Goal: Task Accomplishment & Management: Manage account settings

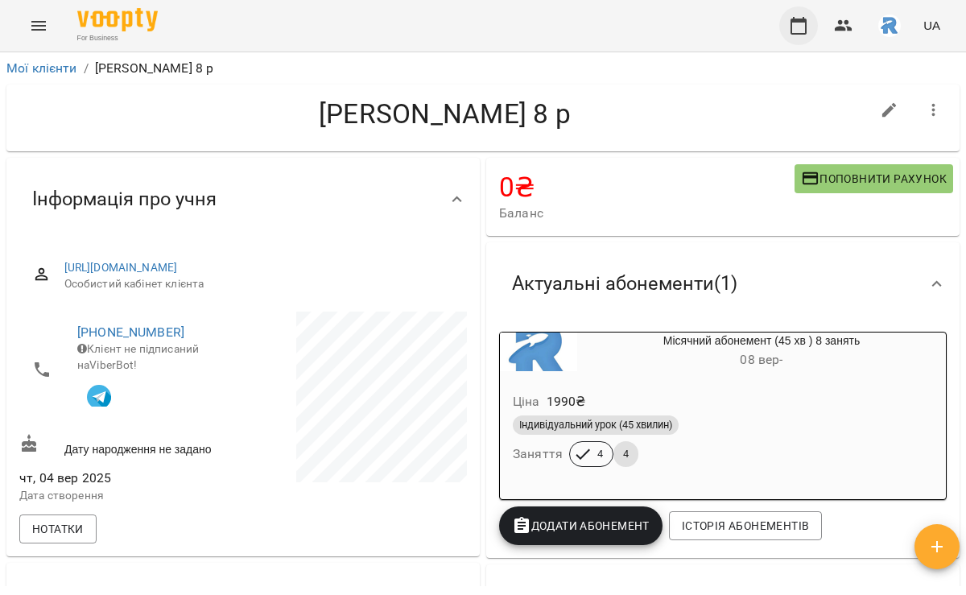
click at [792, 24] on icon "button" at bounding box center [798, 26] width 16 height 18
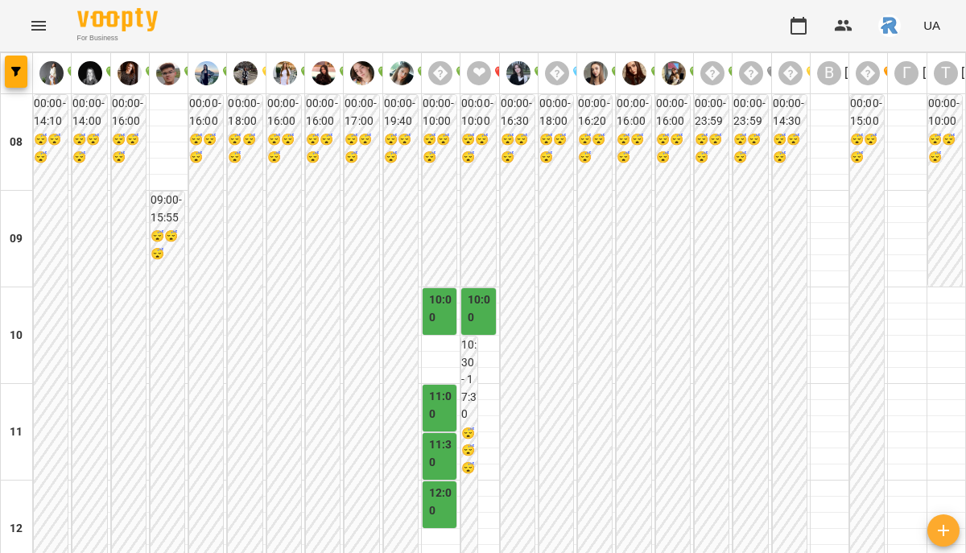
click at [28, 6] on div "For Business UA" at bounding box center [483, 25] width 966 height 51
click at [31, 9] on button "Menu" at bounding box center [38, 25] width 39 height 39
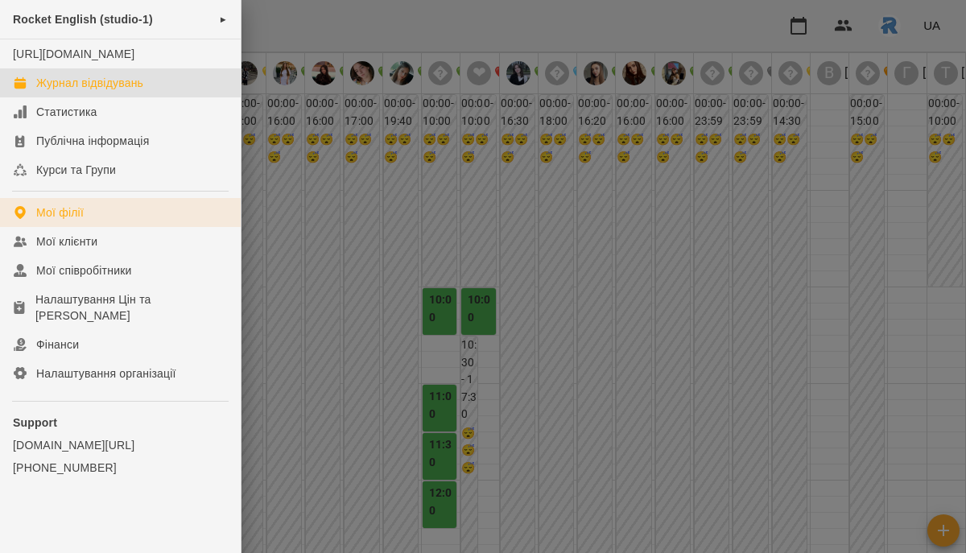
click at [85, 227] on link "Мої філії" at bounding box center [120, 212] width 241 height 29
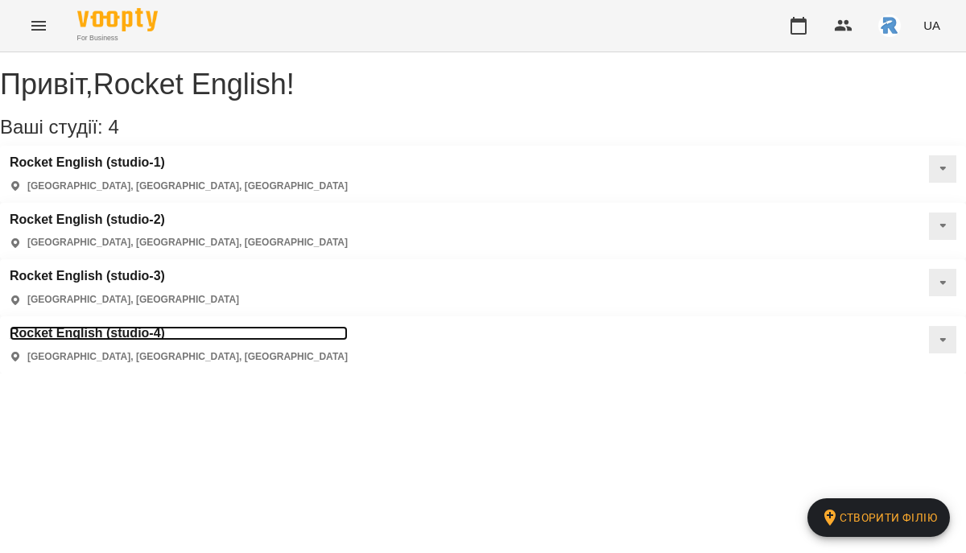
click at [348, 326] on h3 "Rocket English (studio-4)" at bounding box center [179, 333] width 338 height 14
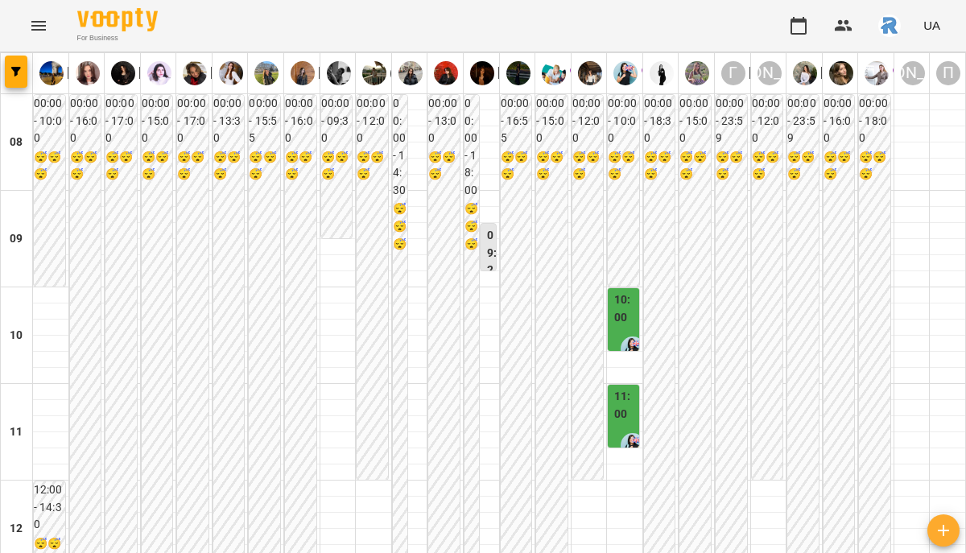
scroll to position [729, 0]
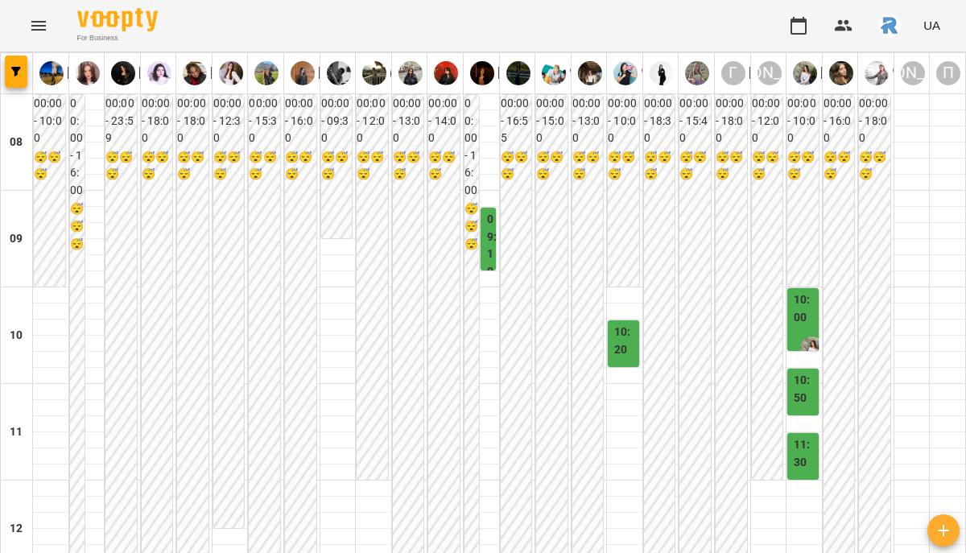
scroll to position [472, 0]
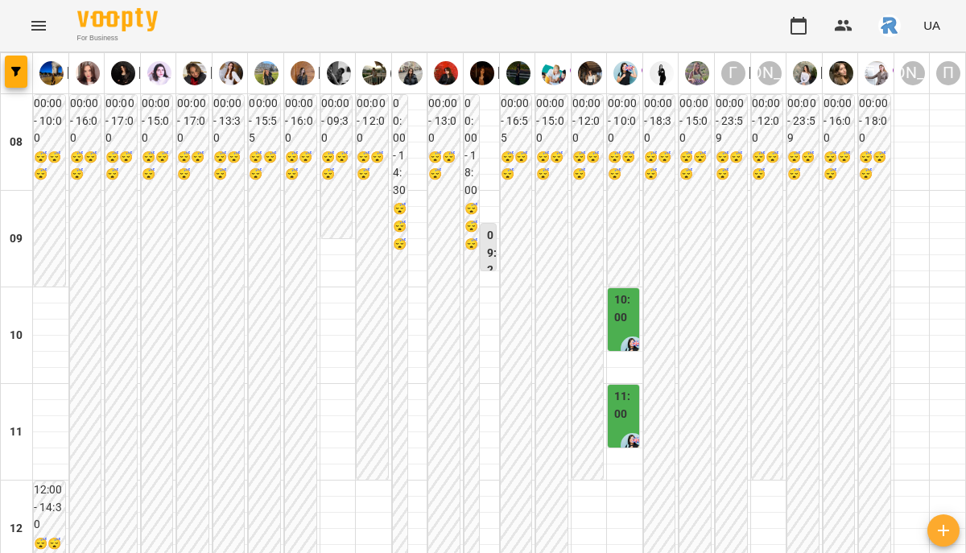
scroll to position [657, 0]
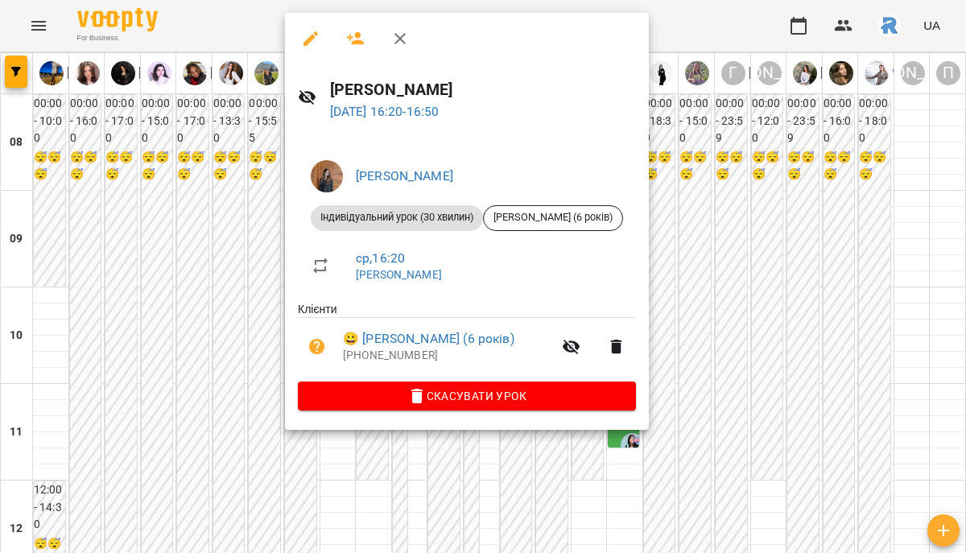
click at [299, 269] on li "ср , 16:20 [PERSON_NAME]" at bounding box center [467, 265] width 338 height 57
click at [185, 150] on div at bounding box center [483, 276] width 966 height 553
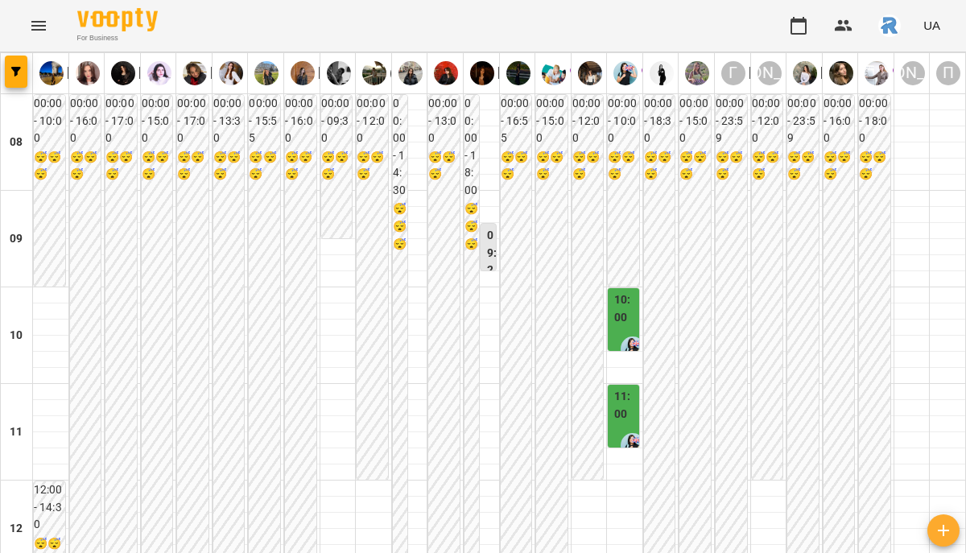
scroll to position [826, 0]
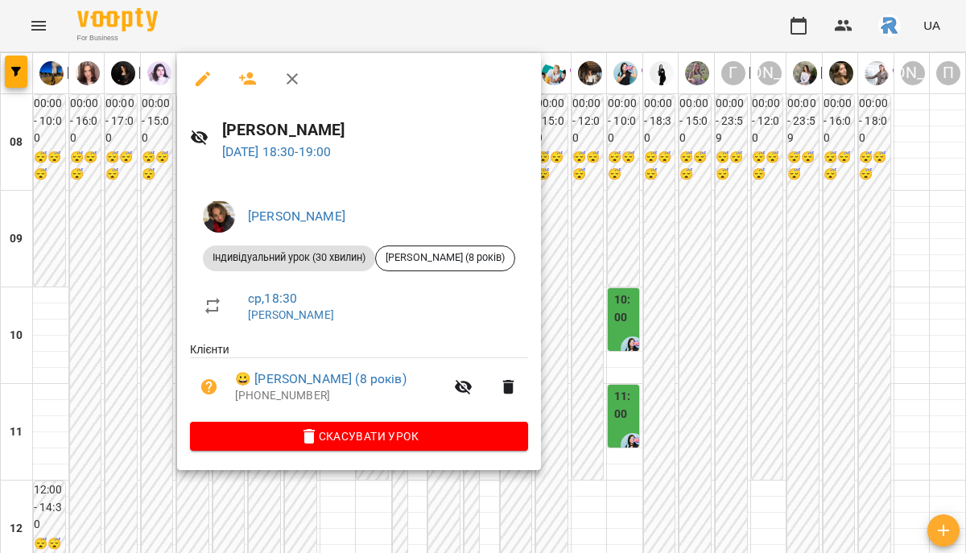
click at [146, 284] on div at bounding box center [483, 276] width 966 height 553
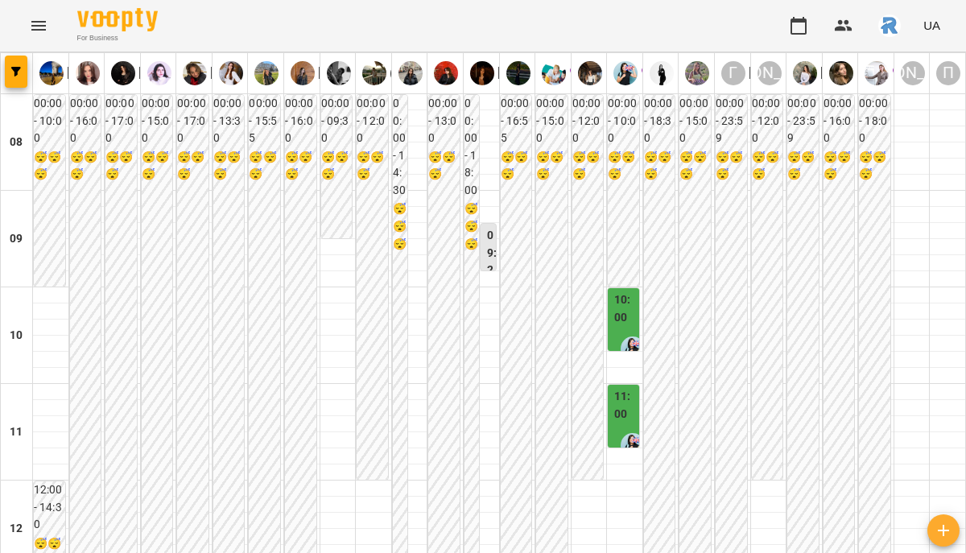
scroll to position [807, 0]
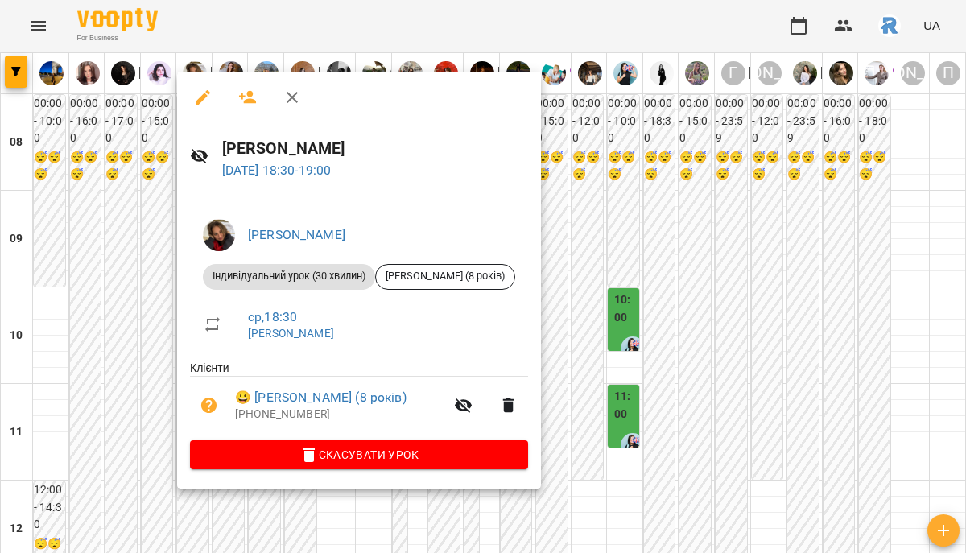
click at [643, 359] on div at bounding box center [483, 276] width 966 height 553
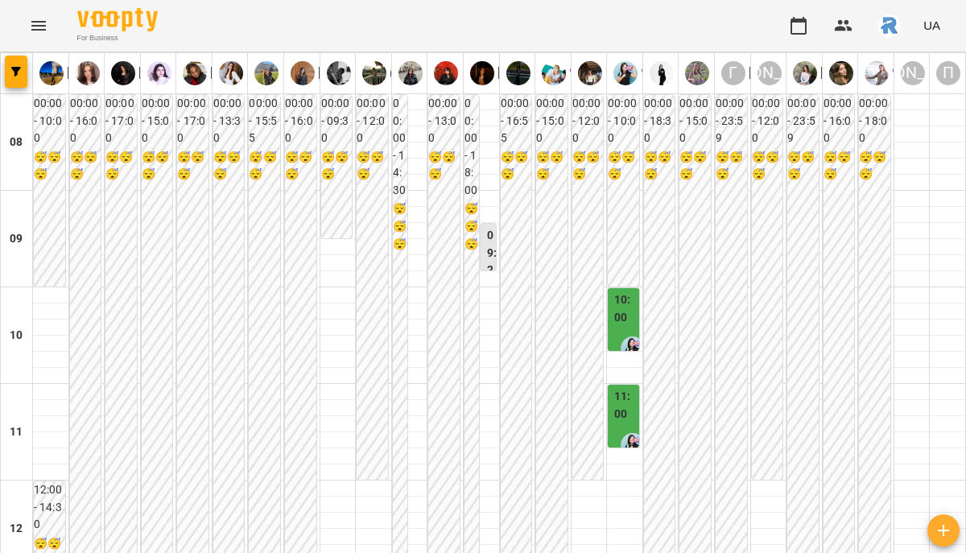
scroll to position [776, 0]
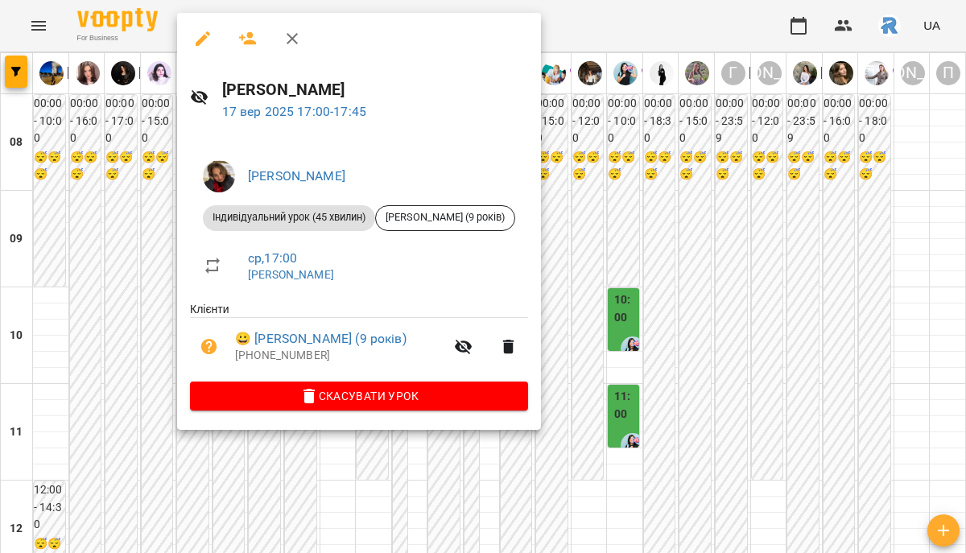
click at [113, 267] on div at bounding box center [483, 276] width 966 height 553
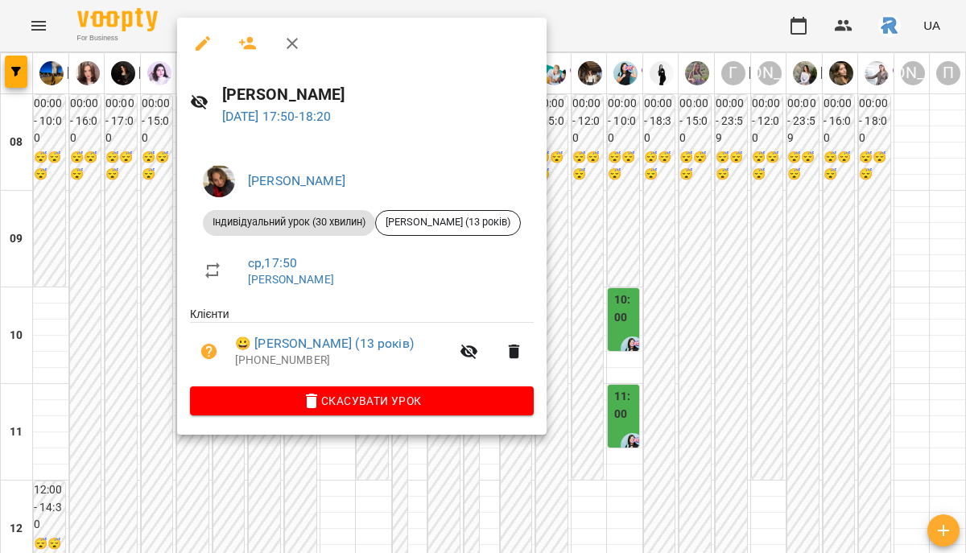
click at [72, 278] on div at bounding box center [483, 276] width 966 height 553
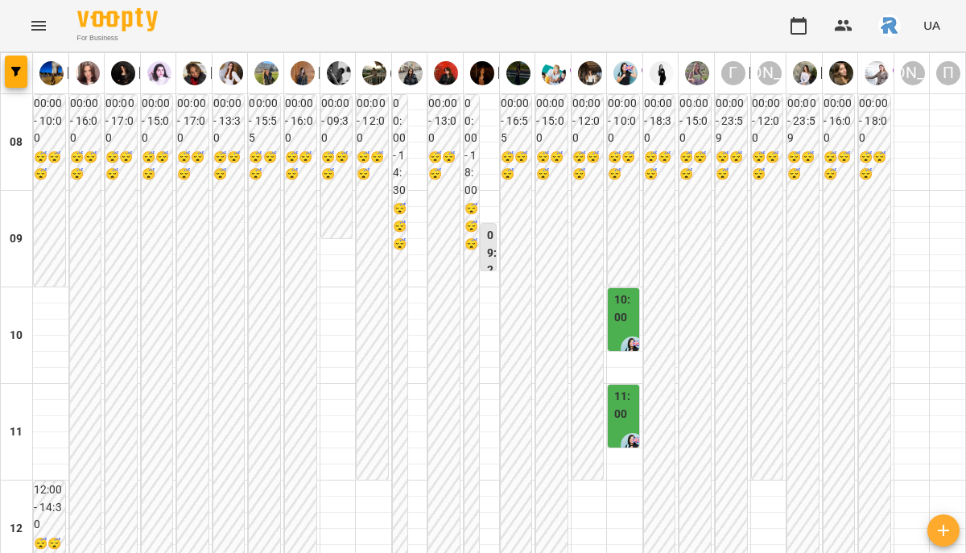
scroll to position [781, 0]
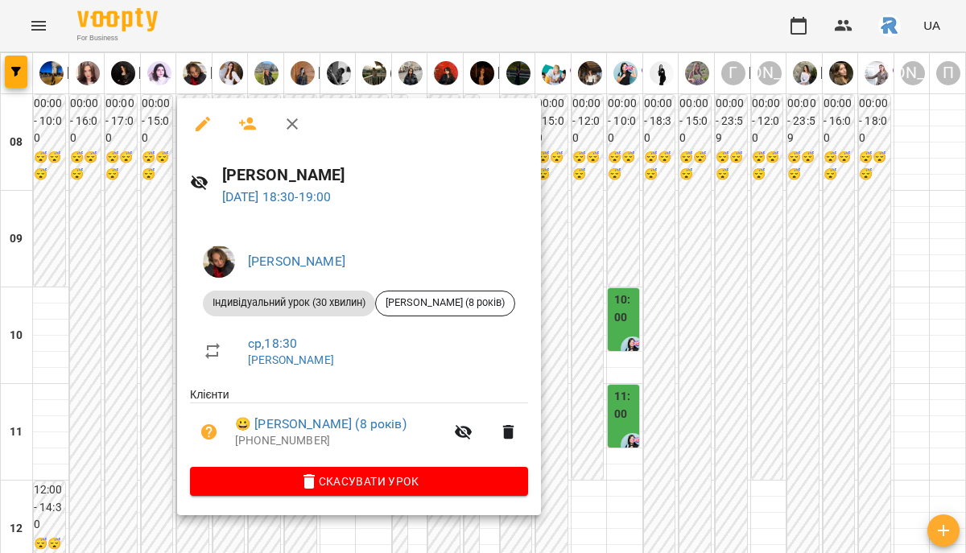
click at [111, 332] on div at bounding box center [483, 276] width 966 height 553
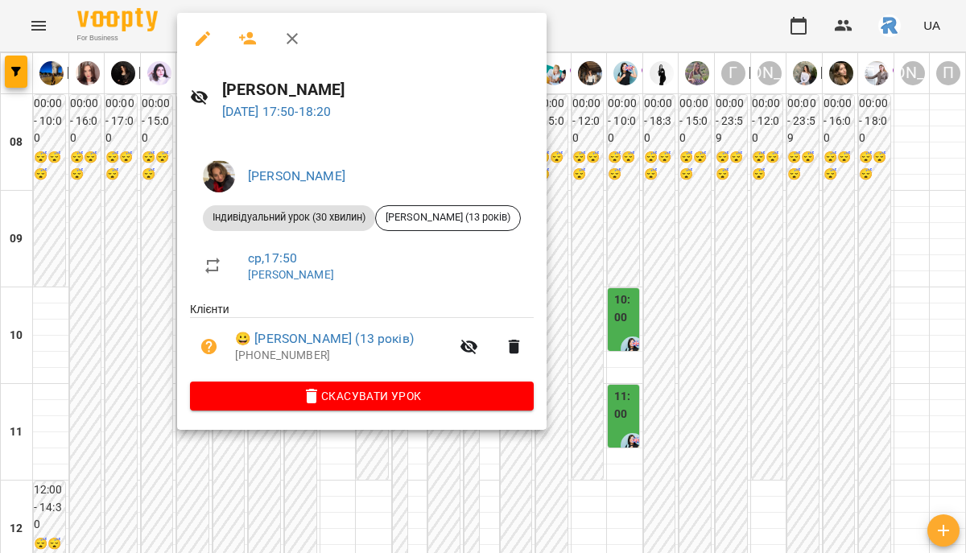
click at [138, 286] on div at bounding box center [483, 276] width 966 height 553
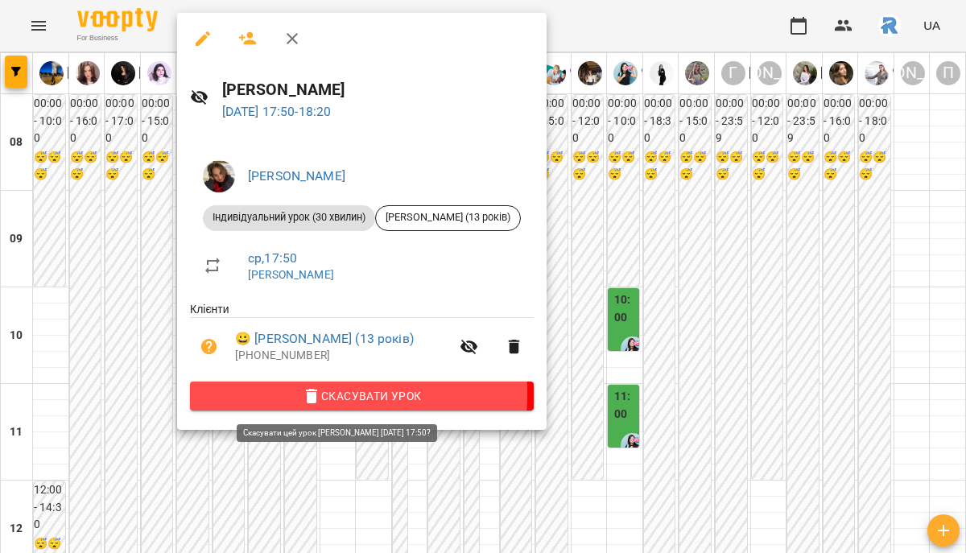
click at [269, 396] on span "Скасувати Урок" at bounding box center [362, 395] width 318 height 19
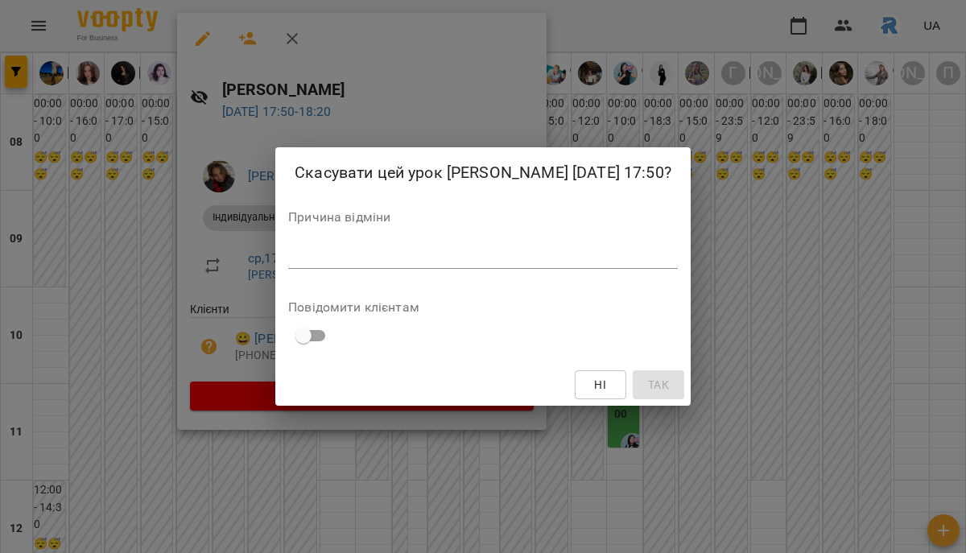
click at [288, 263] on textarea at bounding box center [482, 255] width 389 height 15
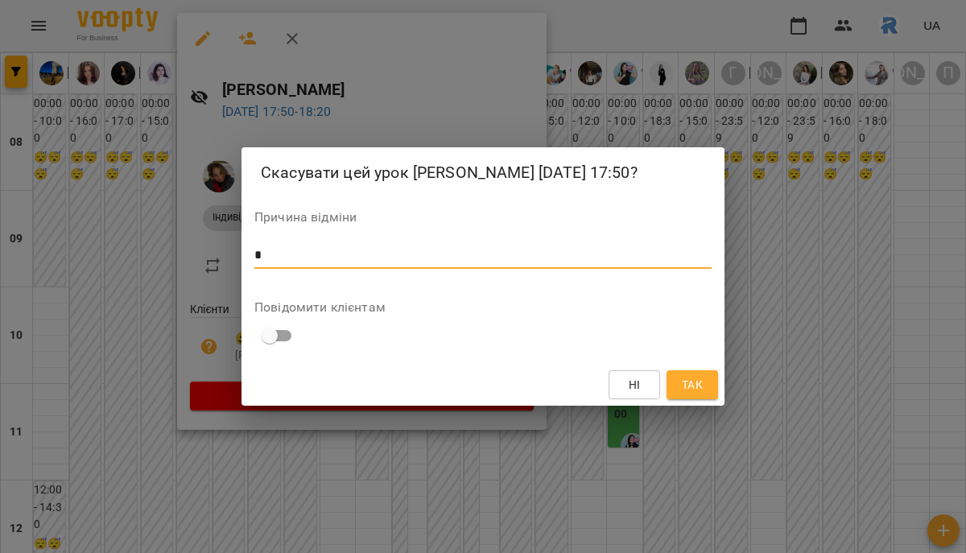
type textarea "*"
click at [684, 389] on span "Так" at bounding box center [692, 384] width 21 height 19
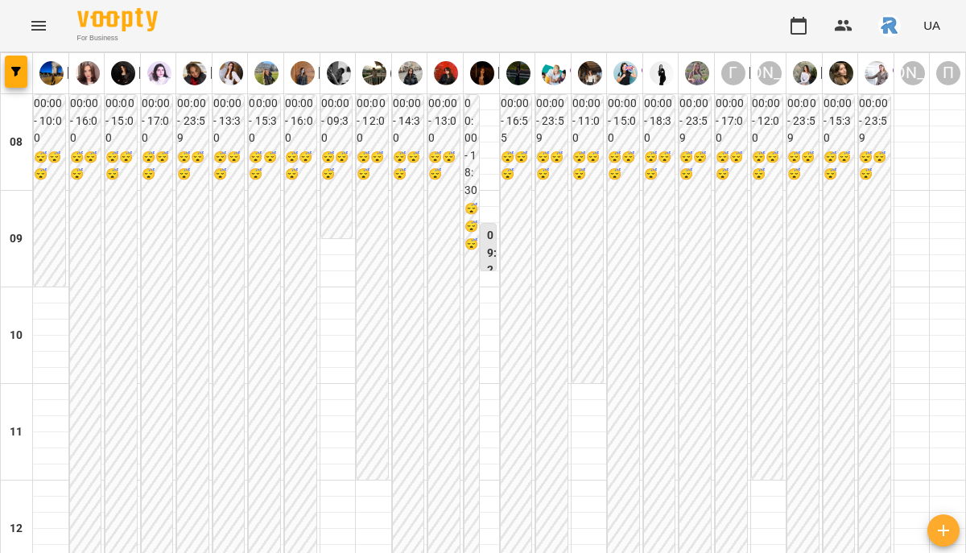
scroll to position [594, 0]
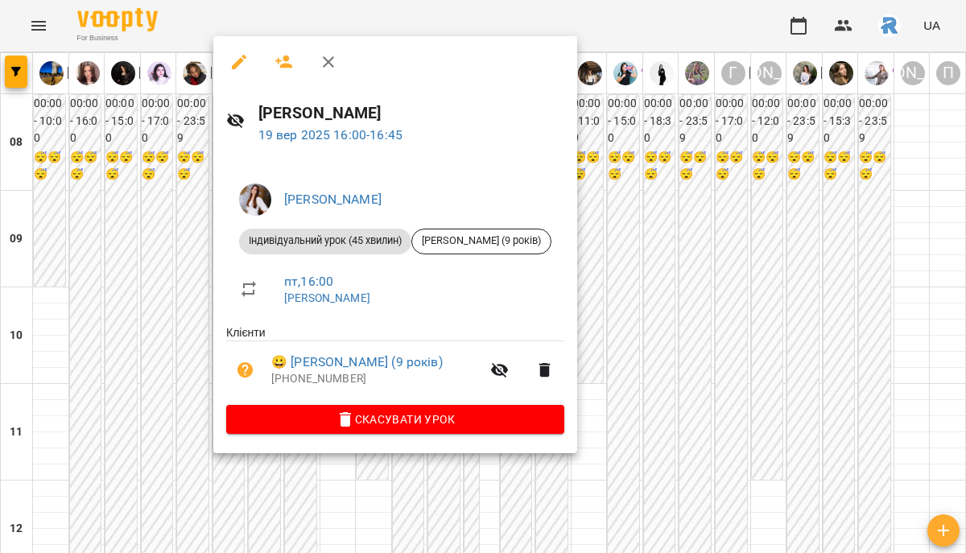
click at [642, 236] on div at bounding box center [483, 276] width 966 height 553
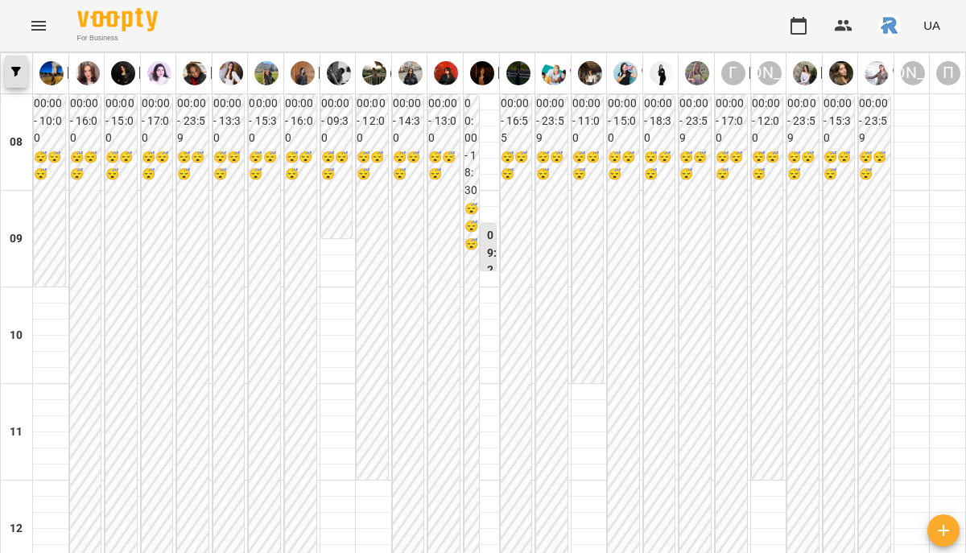
click at [14, 76] on button "button" at bounding box center [16, 72] width 23 height 32
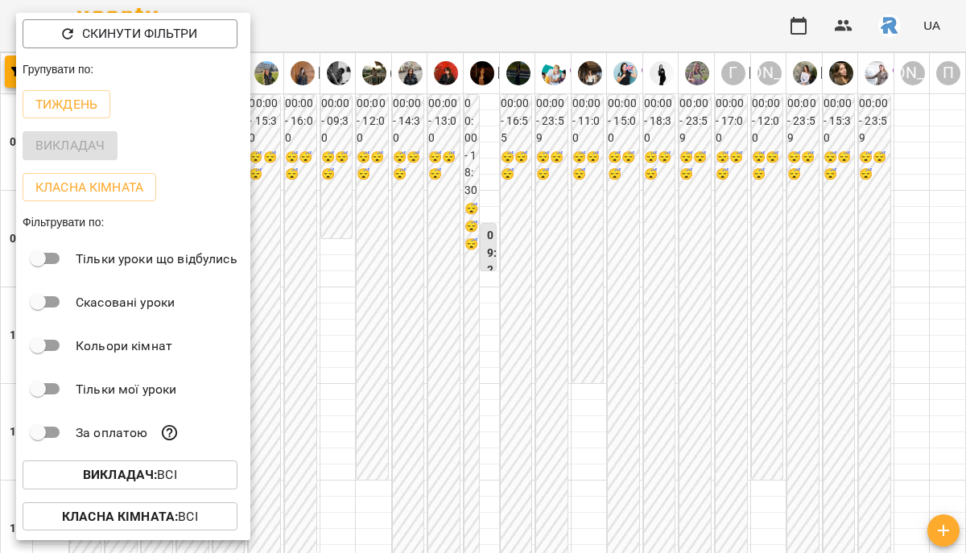
click at [180, 478] on span "Викладач : Всі" at bounding box center [129, 474] width 189 height 19
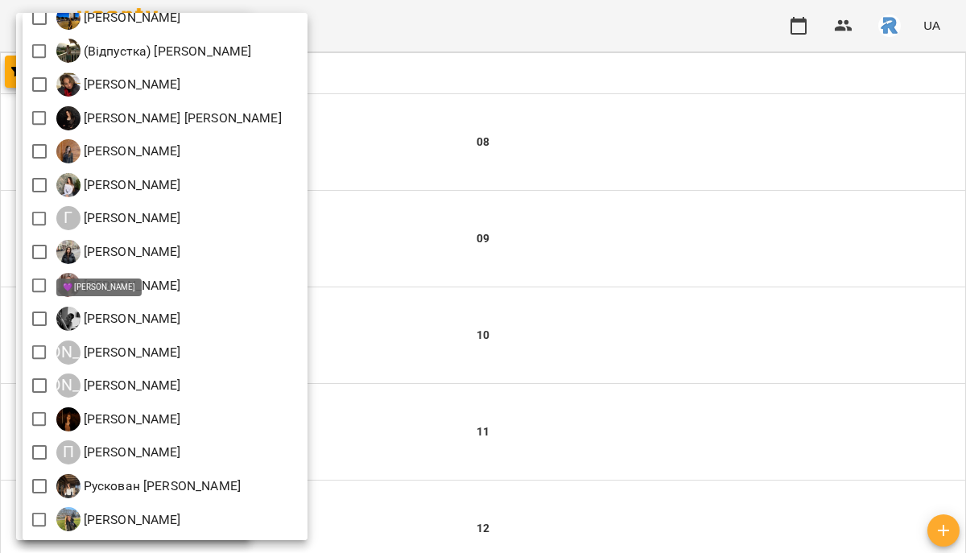
scroll to position [422, 0]
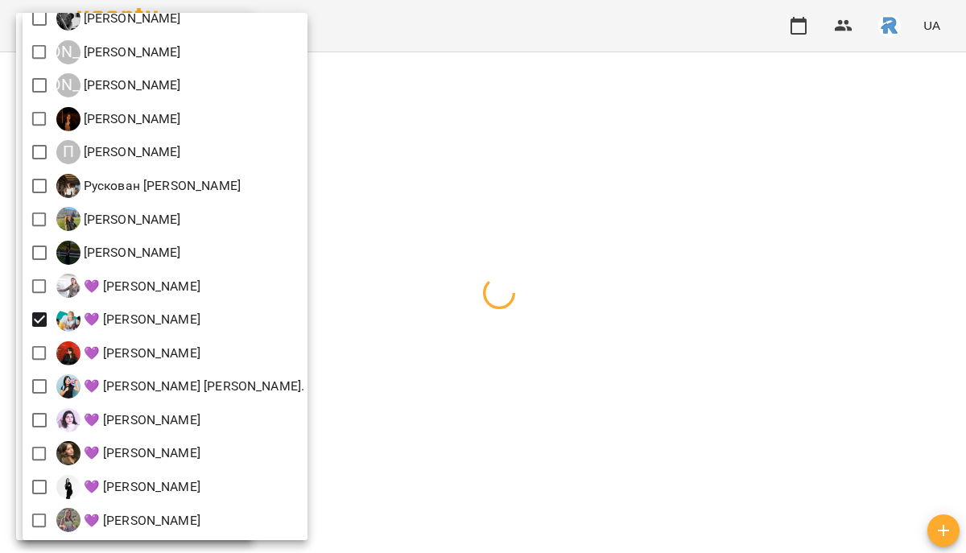
click at [606, 354] on div at bounding box center [483, 276] width 966 height 553
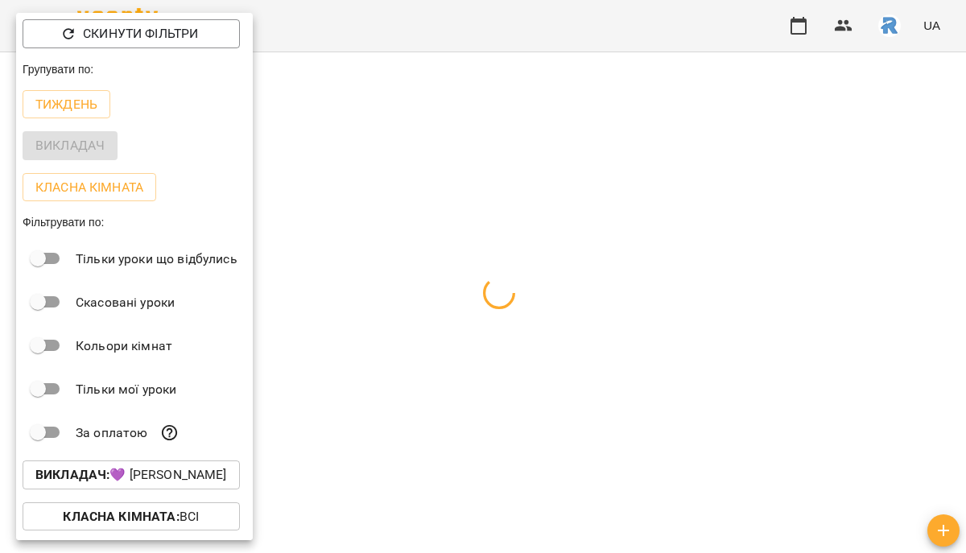
click at [606, 354] on div at bounding box center [483, 276] width 966 height 553
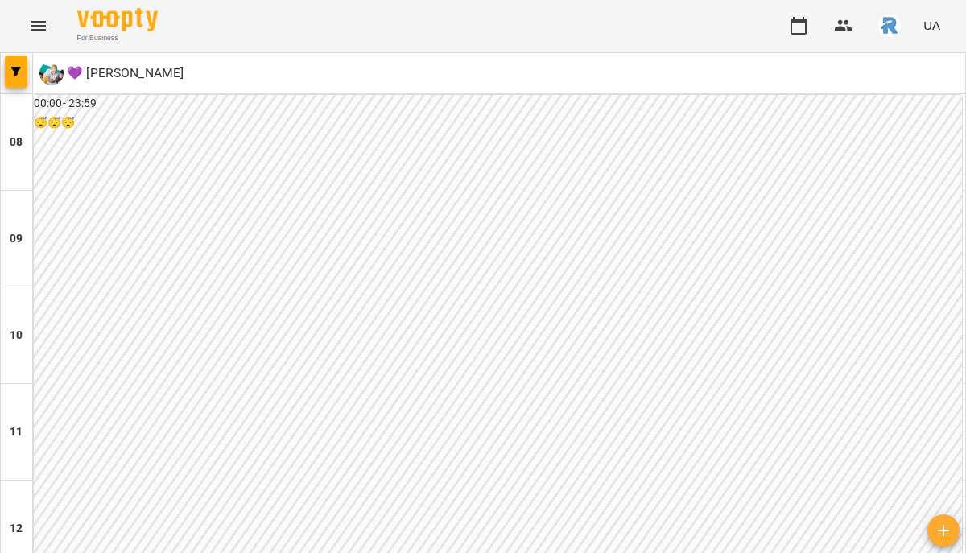
scroll to position [904, 0]
click at [15, 67] on icon "button" at bounding box center [16, 72] width 10 height 10
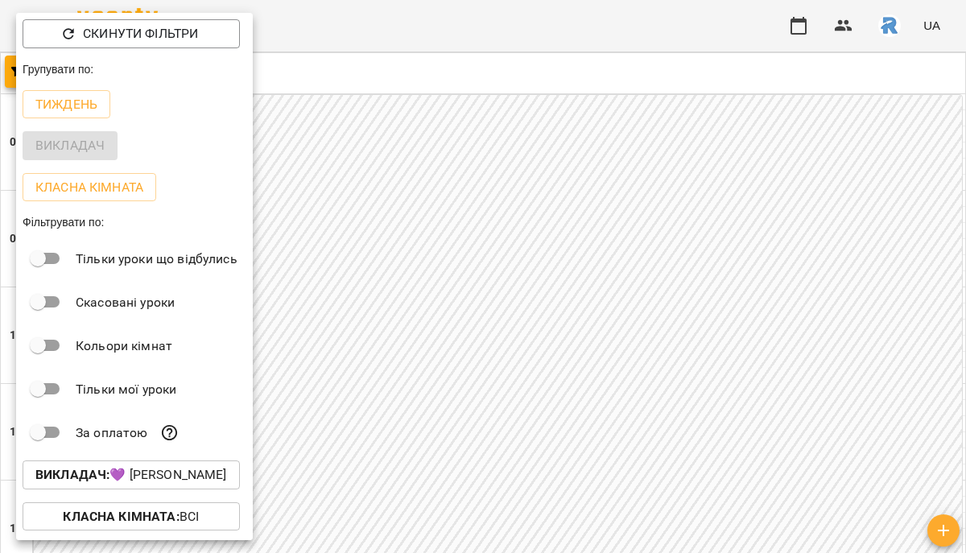
click at [85, 124] on div "Тиждень" at bounding box center [134, 105] width 237 height 42
click at [82, 96] on button "Тиждень" at bounding box center [67, 104] width 88 height 29
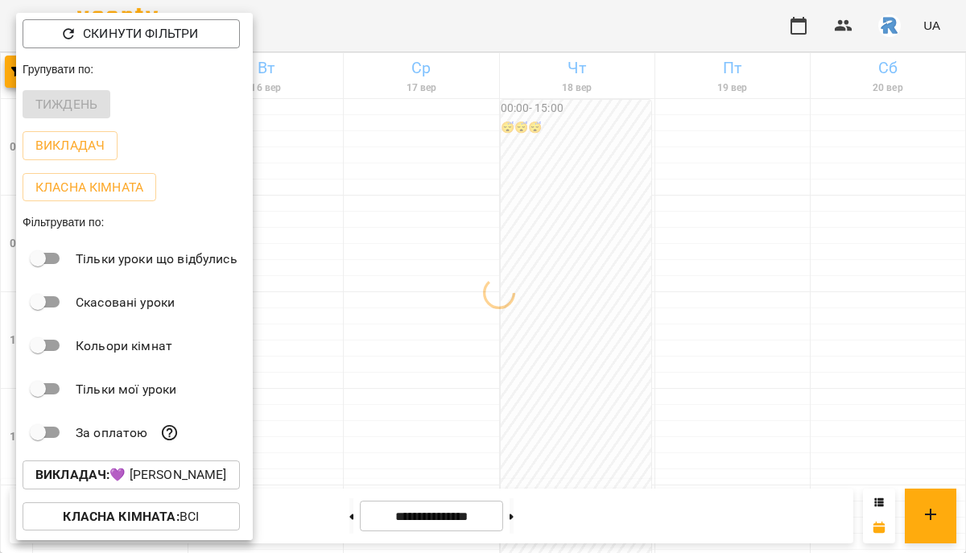
click at [366, 249] on div at bounding box center [483, 276] width 966 height 553
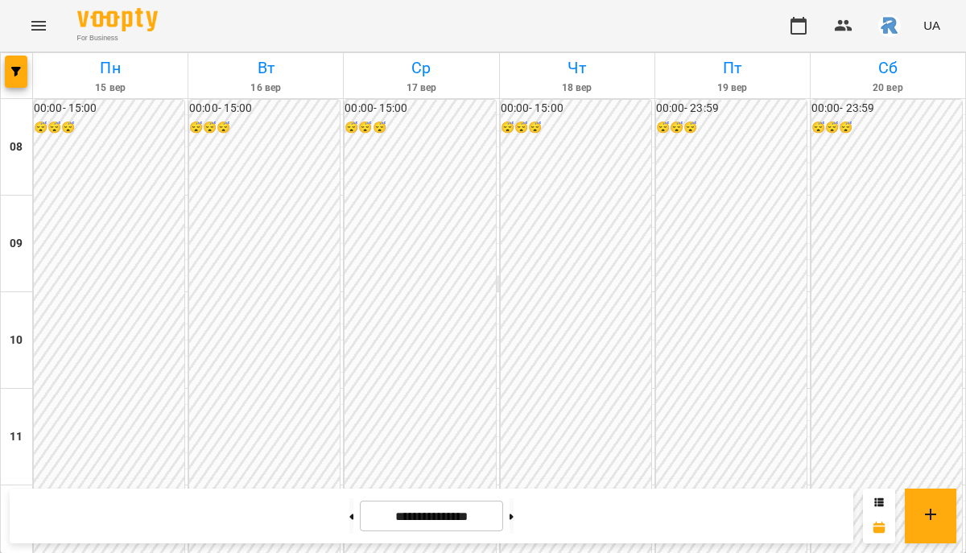
scroll to position [832, 0]
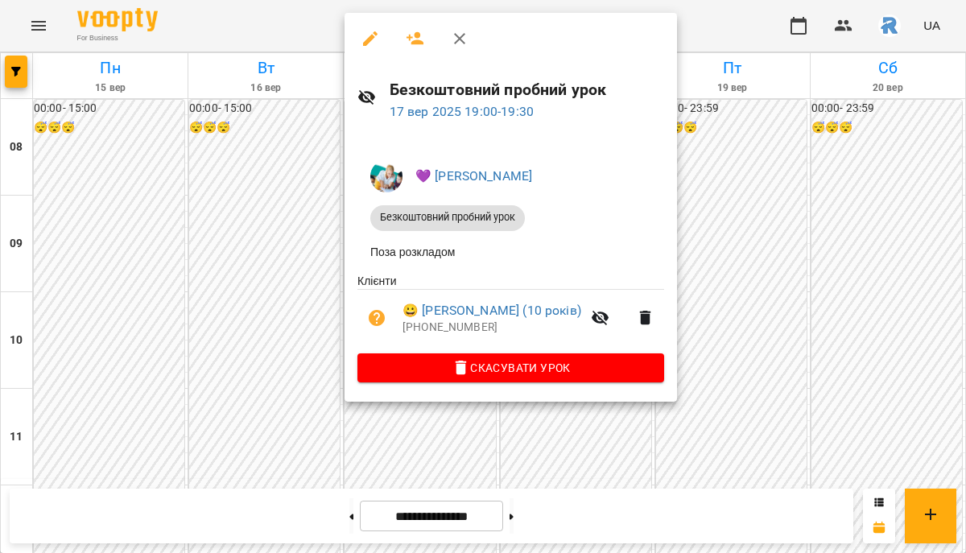
click at [252, 340] on div at bounding box center [483, 276] width 966 height 553
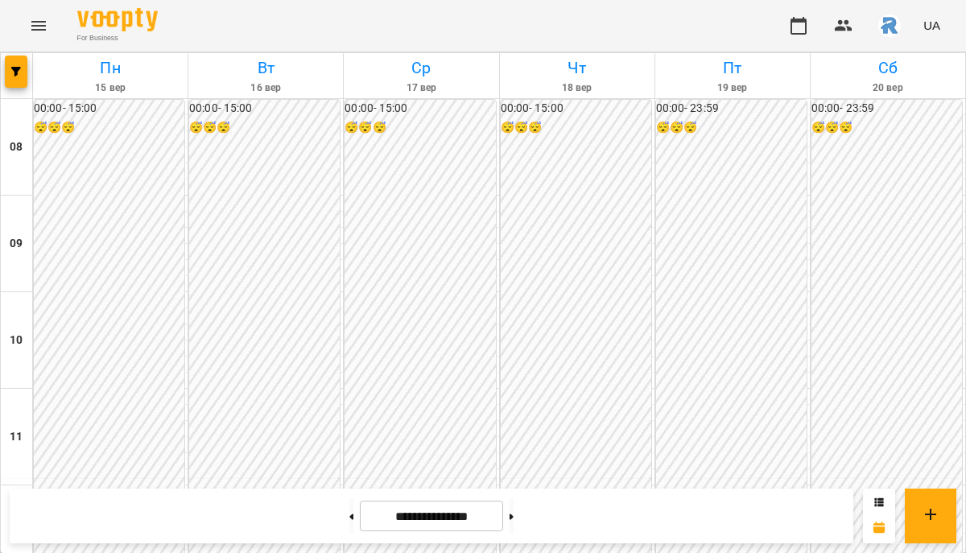
scroll to position [749, 0]
click at [513, 531] on button at bounding box center [511, 515] width 4 height 35
type input "**********"
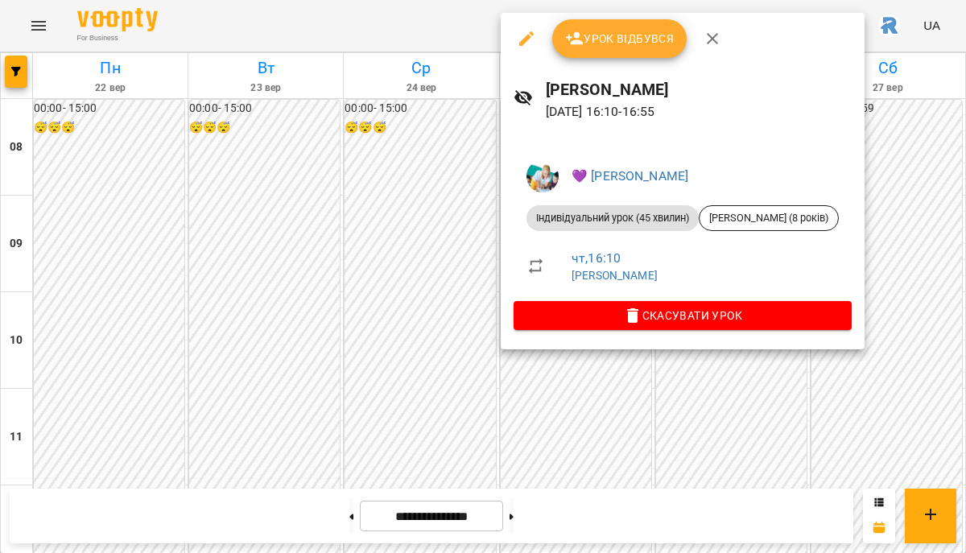
click at [449, 223] on div at bounding box center [483, 276] width 966 height 553
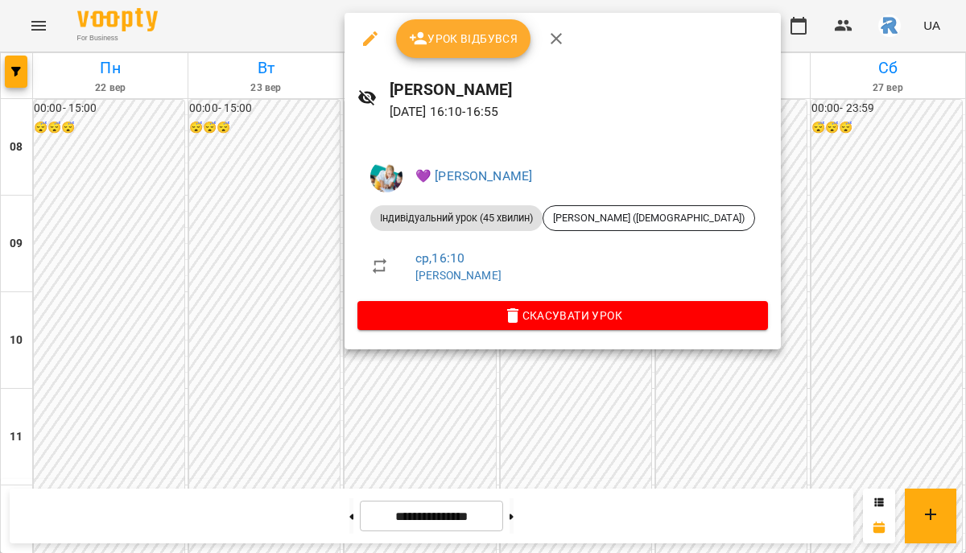
click at [309, 205] on div at bounding box center [483, 276] width 966 height 553
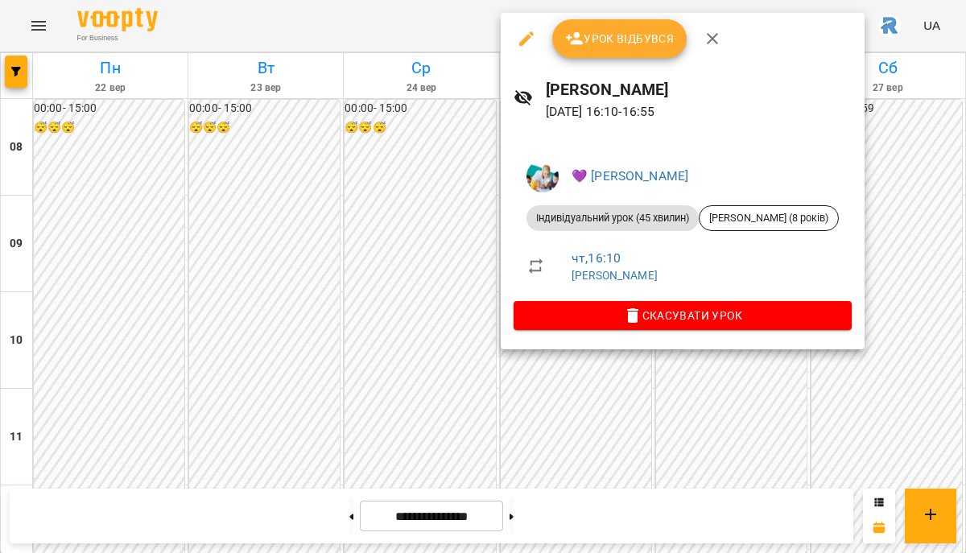
click at [439, 233] on div at bounding box center [483, 276] width 966 height 553
